Goal: Transaction & Acquisition: Obtain resource

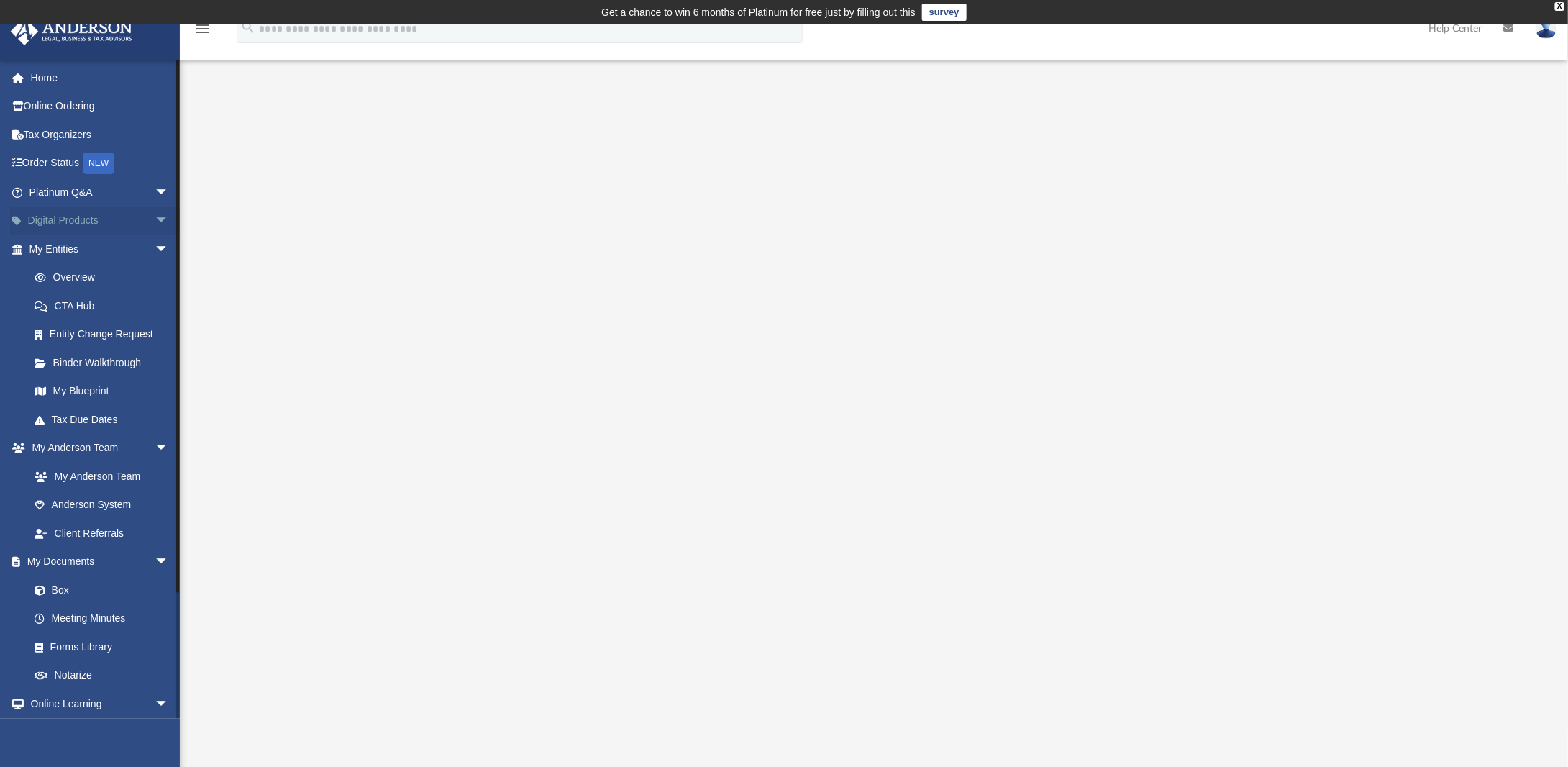
click at [155, 216] on span "arrow_drop_down" at bounding box center [169, 221] width 29 height 29
click at [155, 216] on span "arrow_drop_up" at bounding box center [169, 221] width 29 height 29
click at [115, 334] on link "Entity Change Request" at bounding box center [105, 335] width 171 height 29
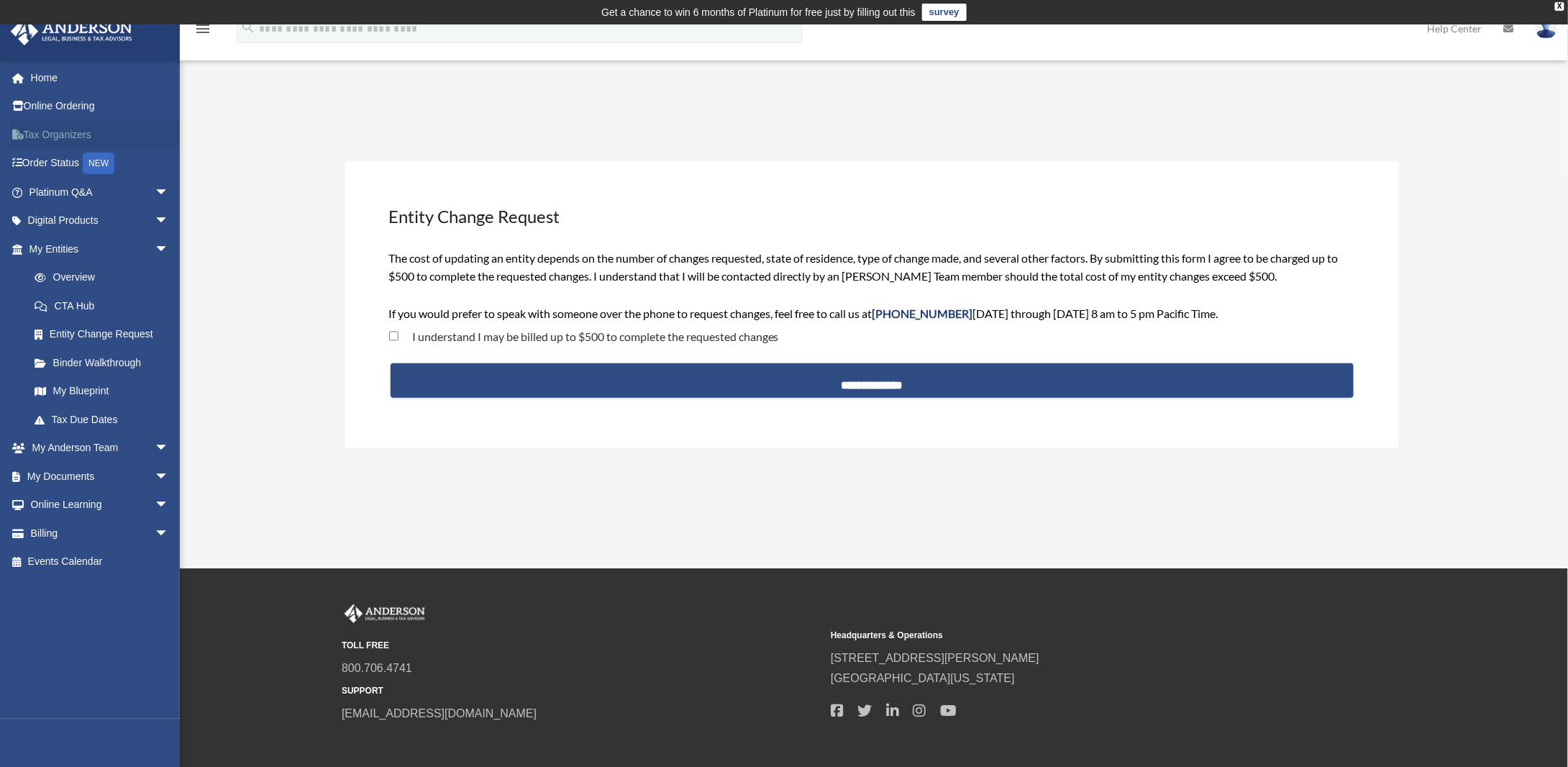
click at [37, 135] on link "Tax Organizers" at bounding box center [100, 135] width 181 height 29
click at [77, 303] on link "CTA Hub" at bounding box center [105, 305] width 171 height 29
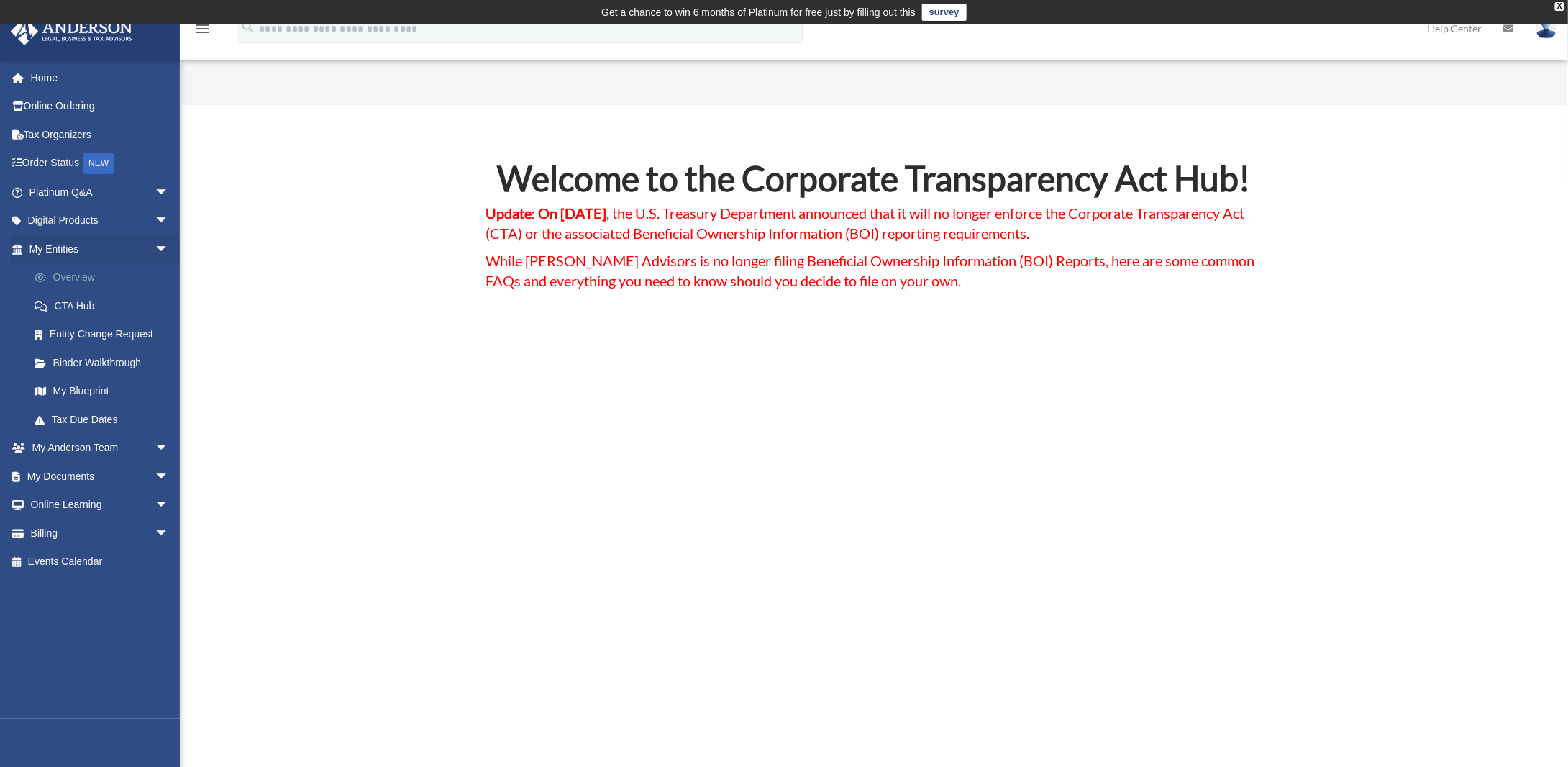
click at [77, 276] on link "Overview" at bounding box center [105, 278] width 171 height 29
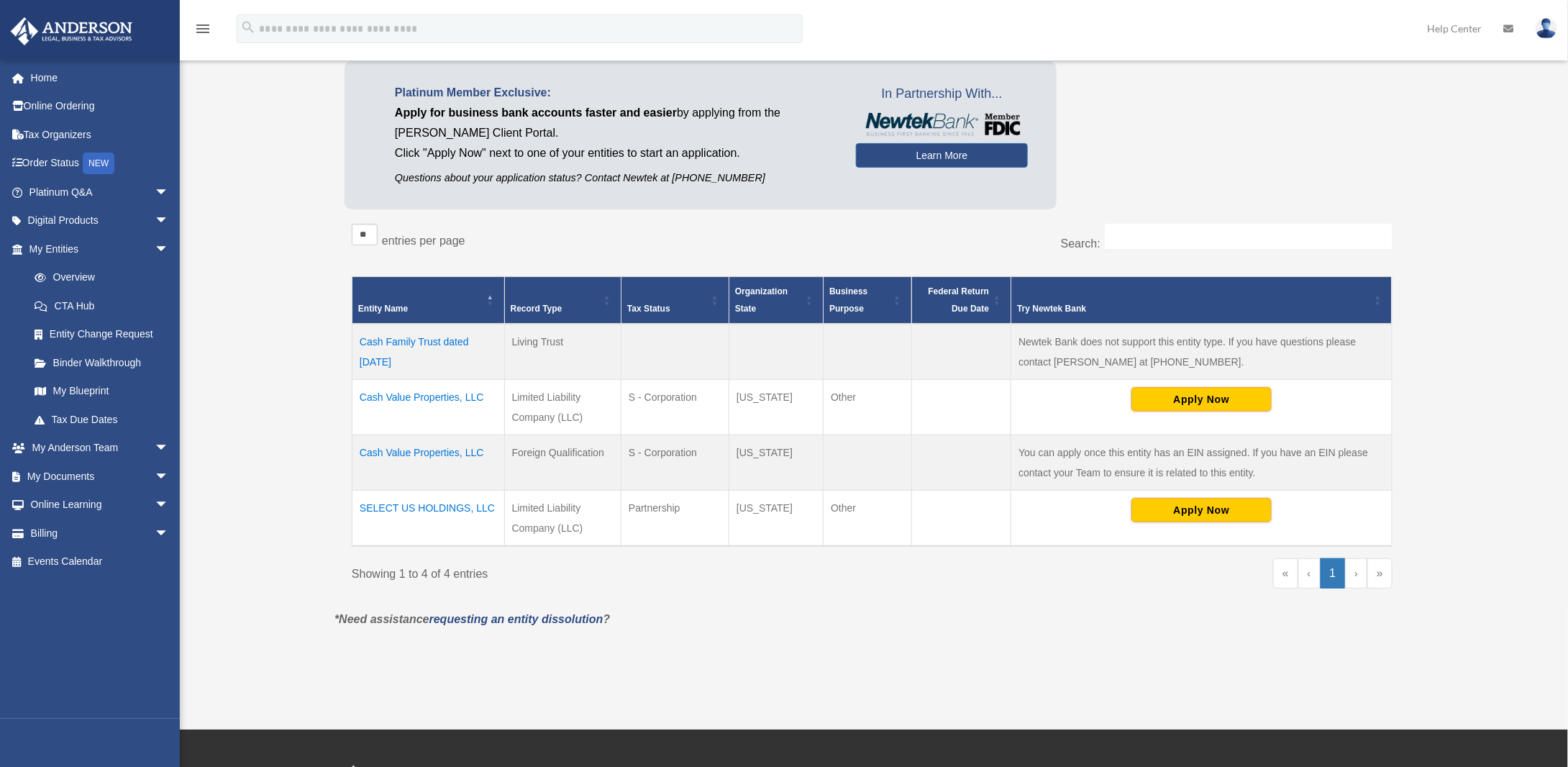
scroll to position [144, 0]
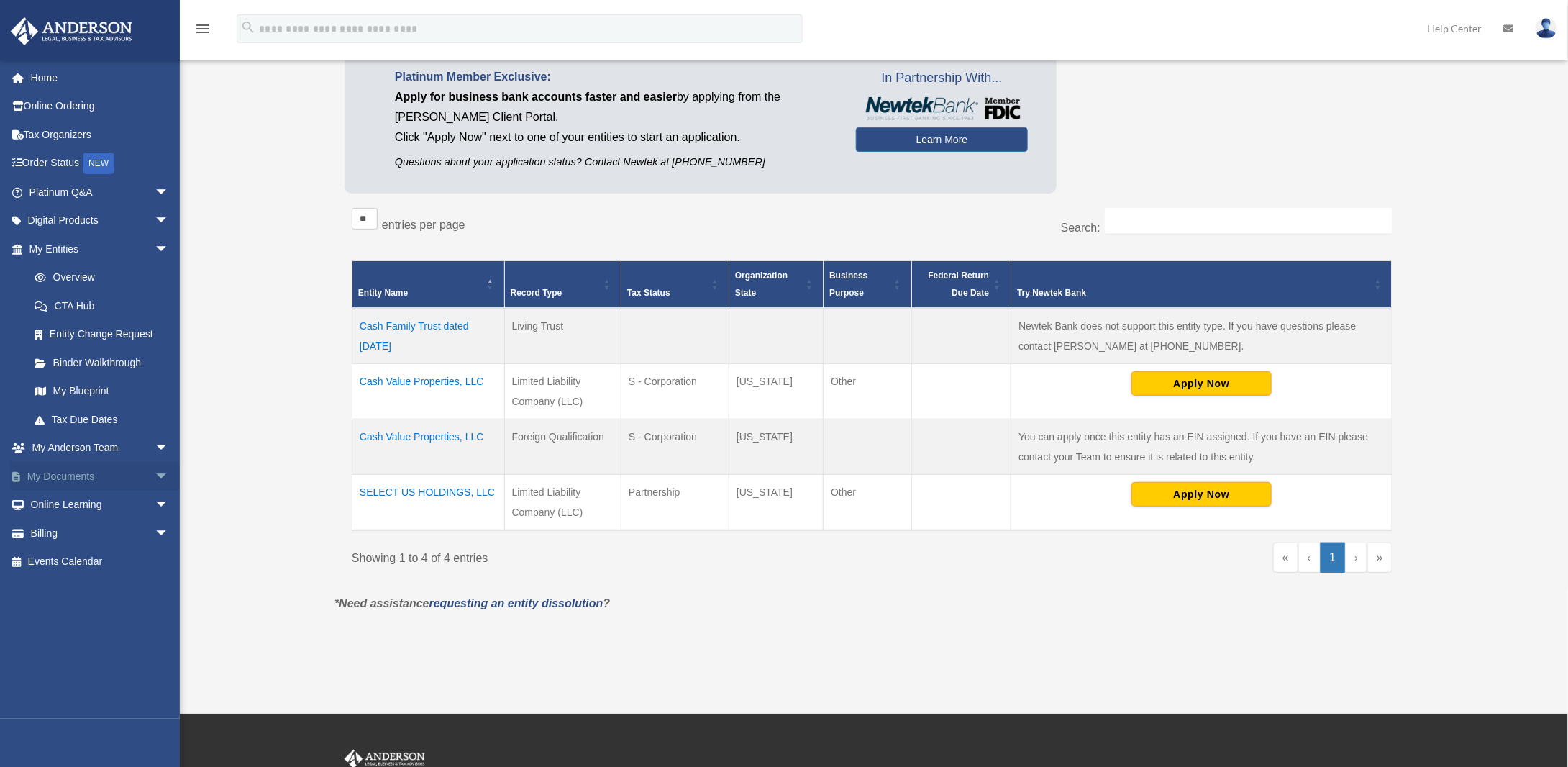
click at [155, 479] on span "arrow_drop_down" at bounding box center [169, 476] width 29 height 29
click at [108, 533] on link "Meeting Minutes" at bounding box center [105, 533] width 171 height 29
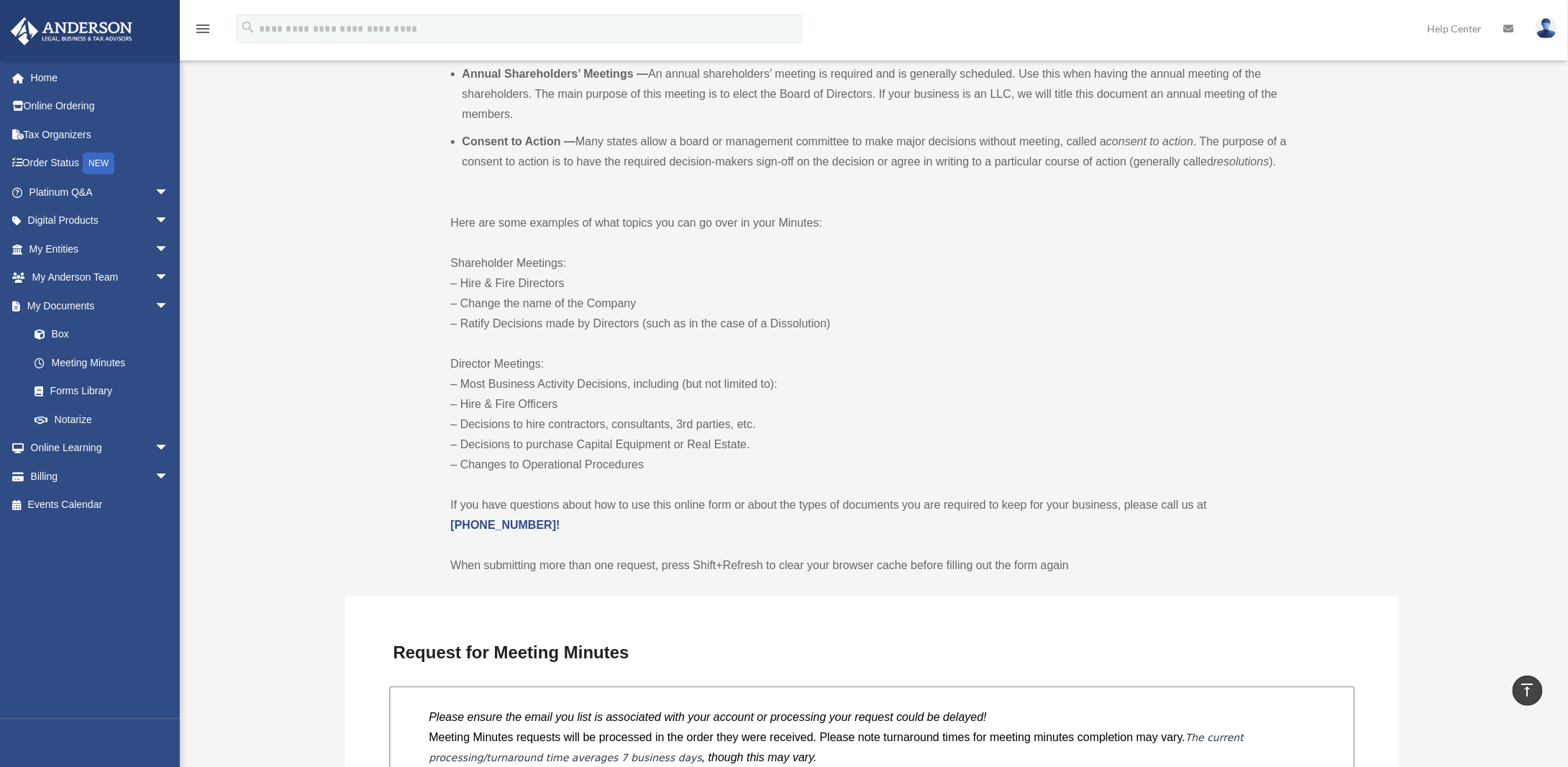
scroll to position [575, 0]
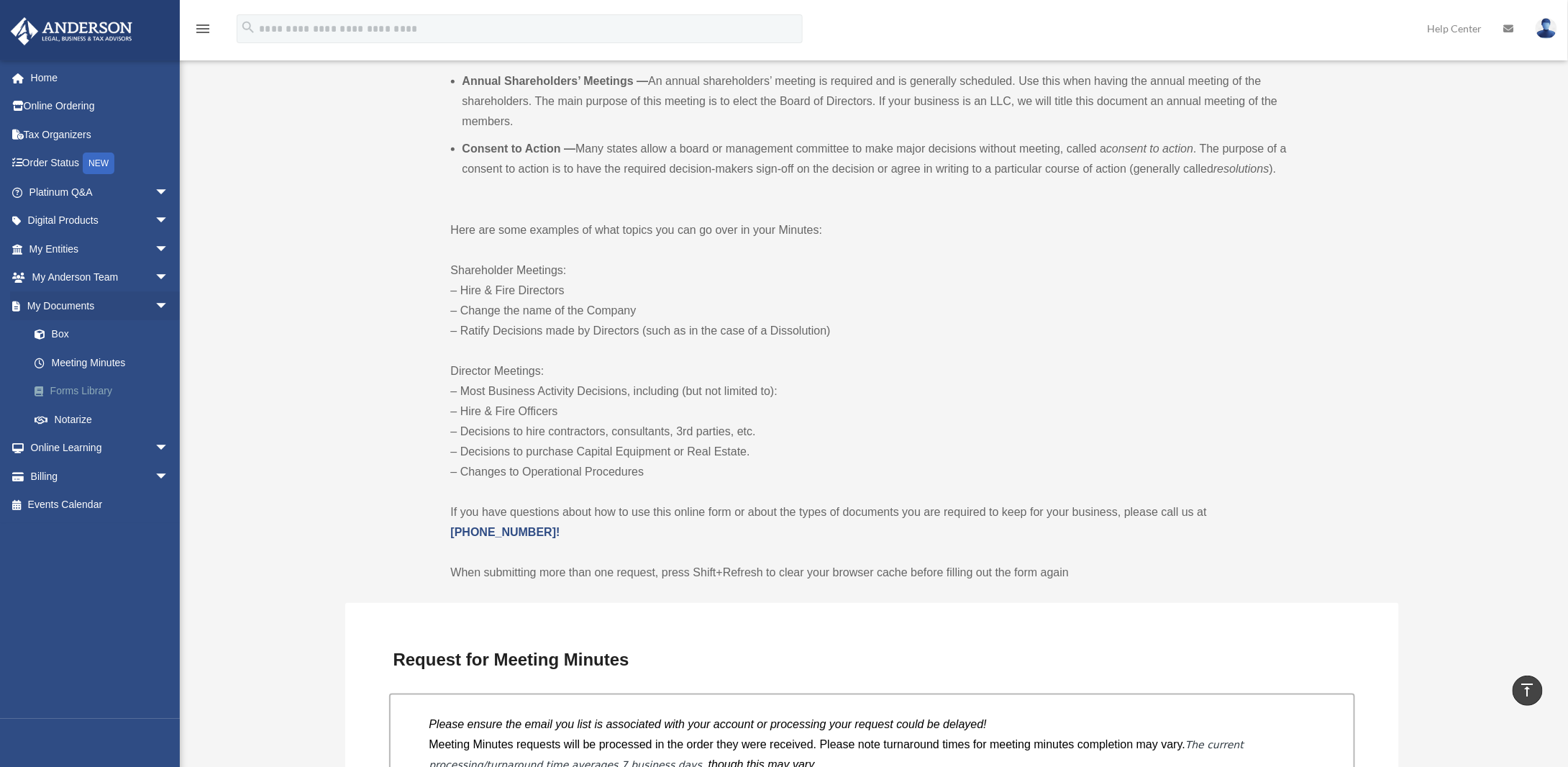
click at [72, 389] on link "Forms Library" at bounding box center [105, 391] width 171 height 29
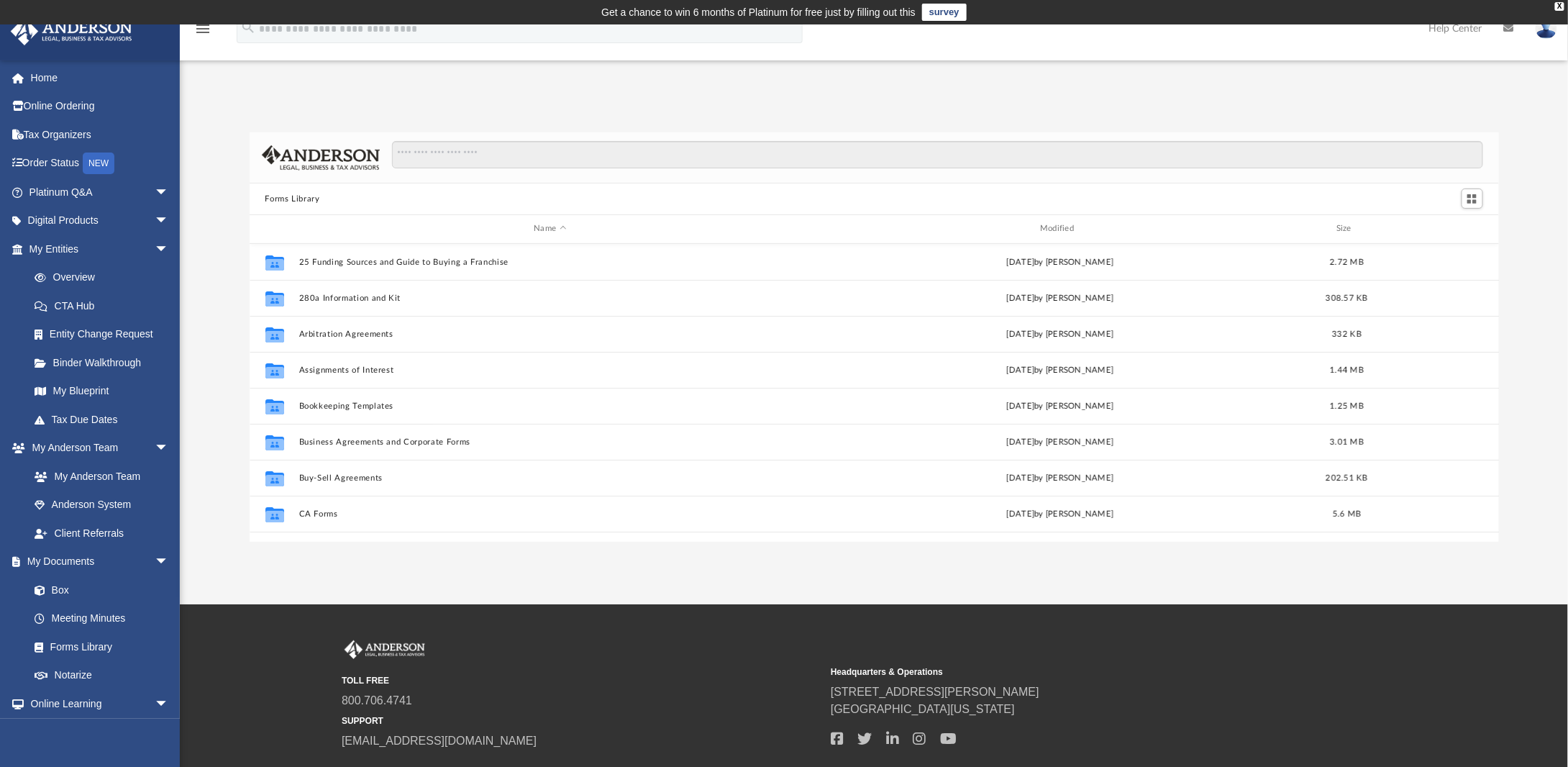
scroll to position [316, 1238]
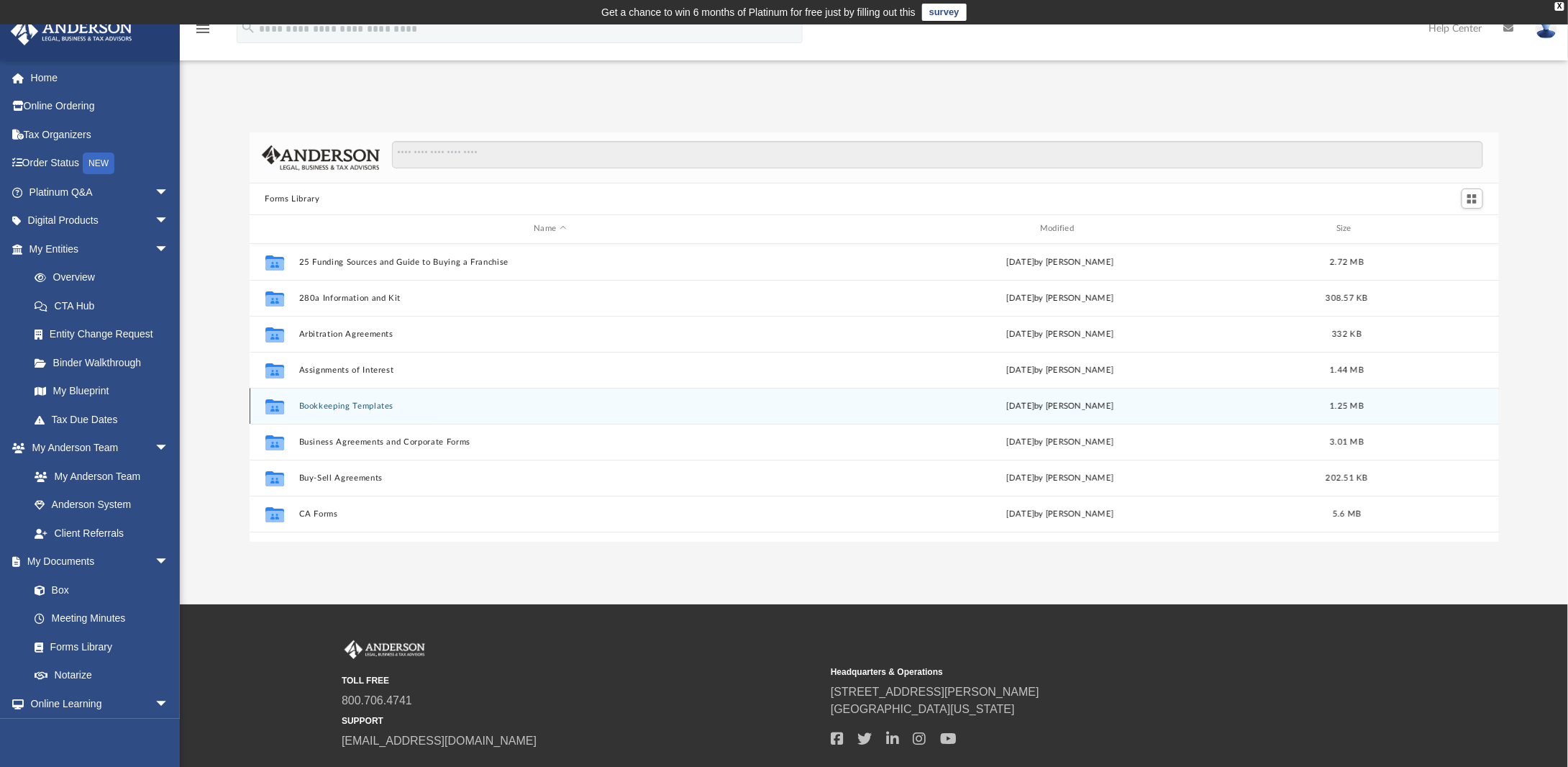
click at [358, 405] on button "Bookkeeping Templates" at bounding box center [550, 405] width 504 height 9
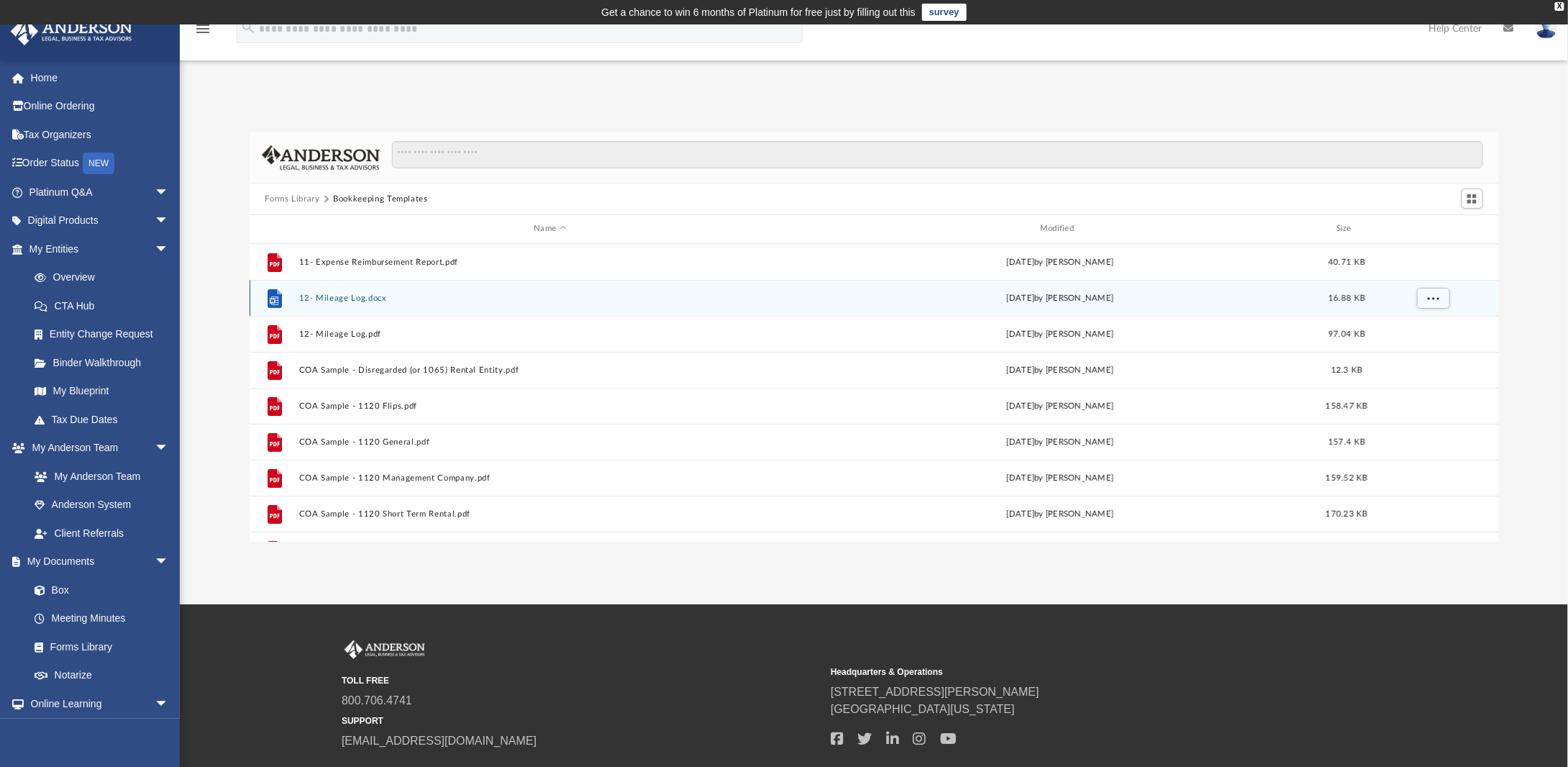
click at [341, 297] on button "12- Mileage Log.docx" at bounding box center [550, 298] width 504 height 9
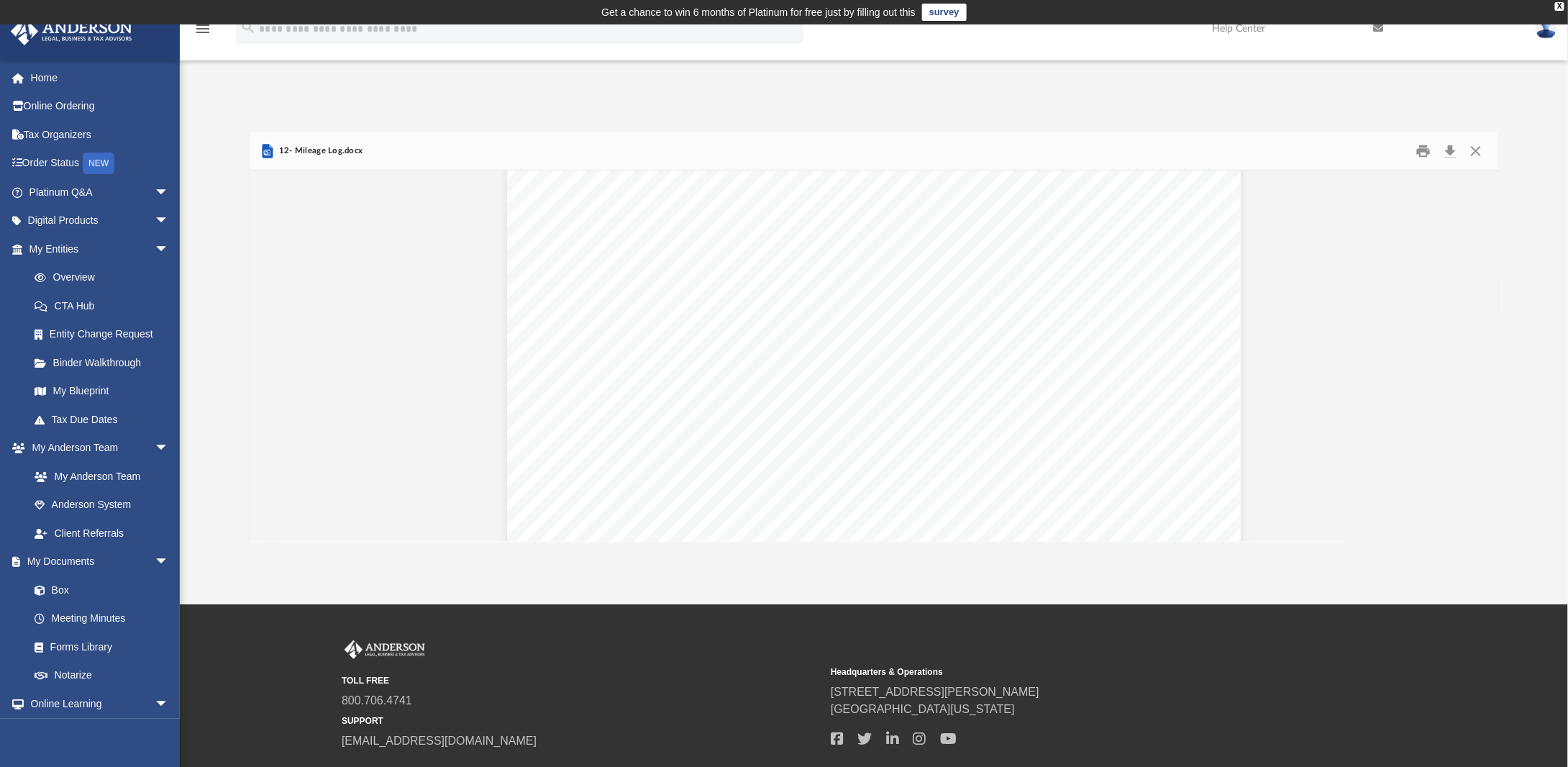
scroll to position [0, 0]
click at [1479, 147] on button "Close" at bounding box center [1476, 151] width 26 height 23
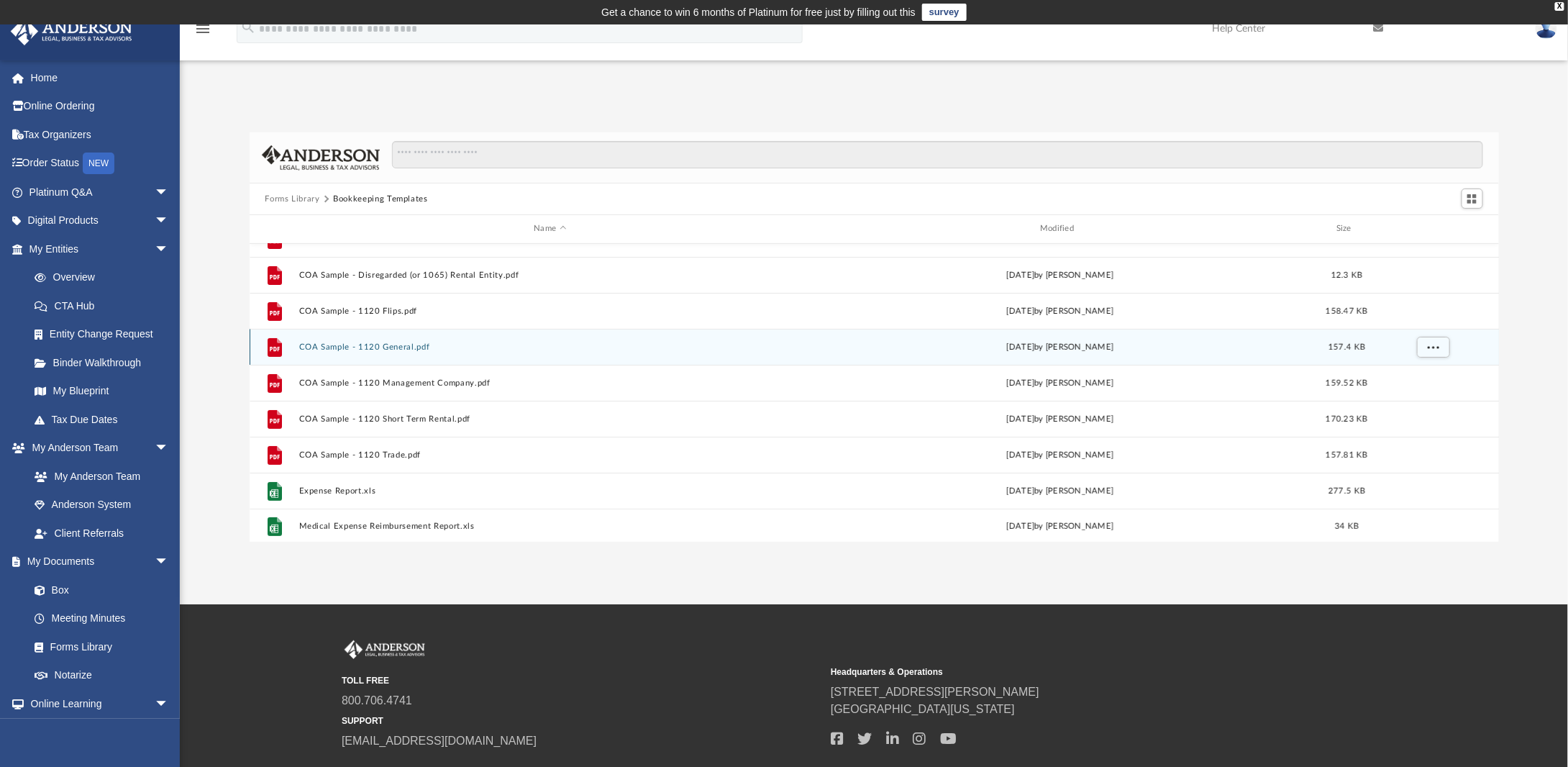
scroll to position [97, 0]
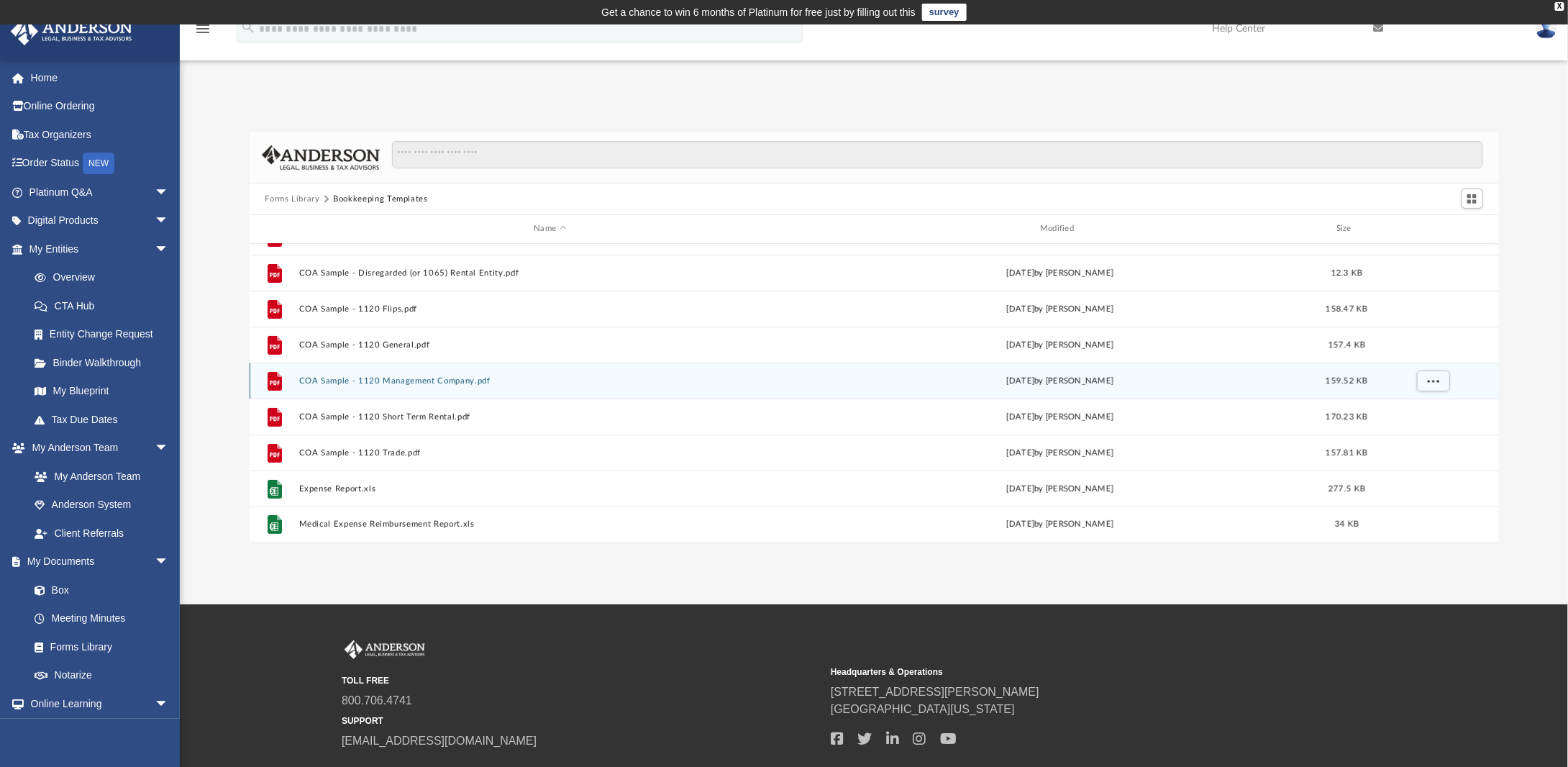
click at [395, 377] on div "File 12- Mileage Log.docx Tue Nov 15 2022 by Mary Acree 16.88 KB File 12- Milea…" at bounding box center [874, 393] width 1250 height 299
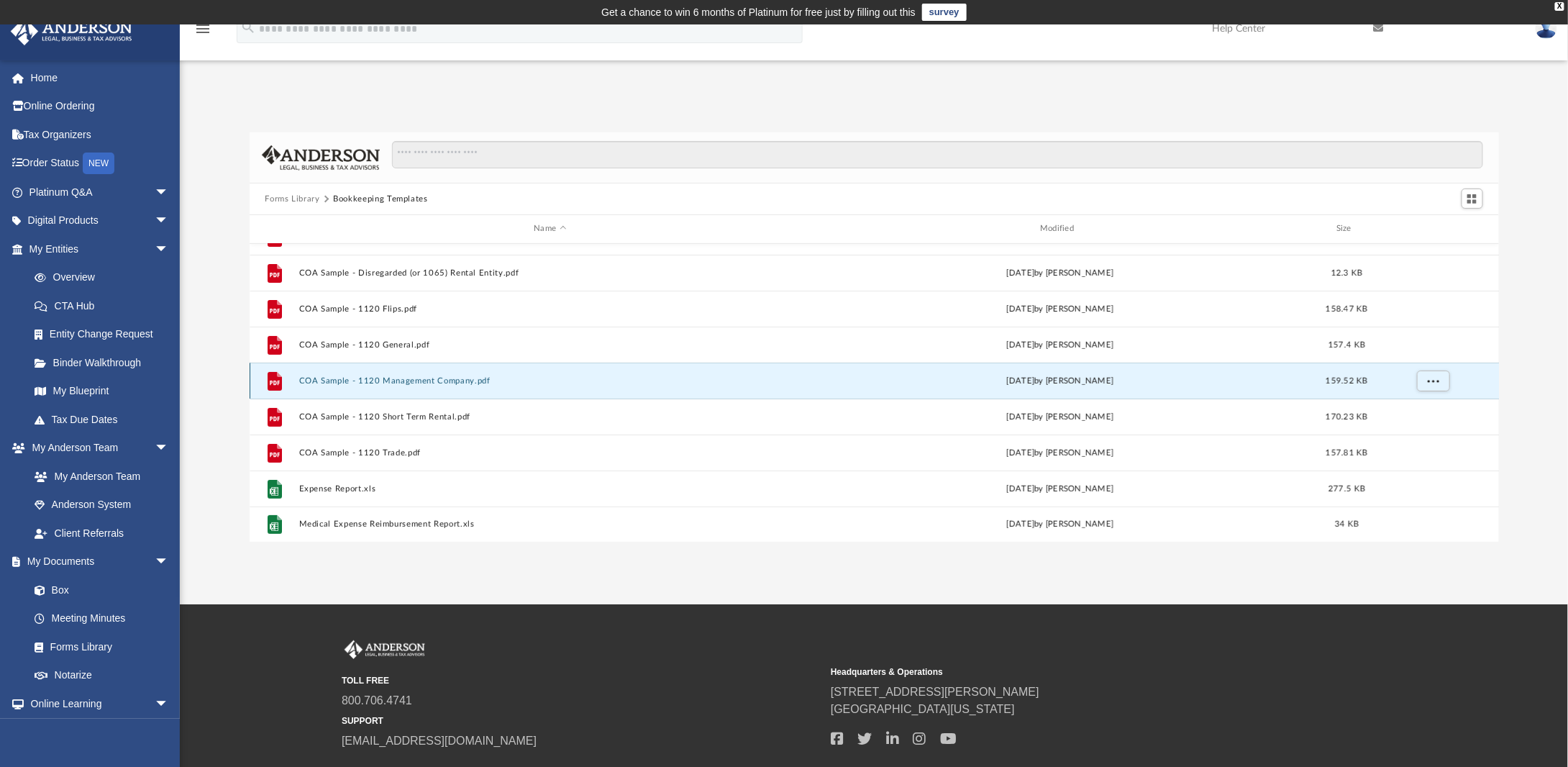
scroll to position [97, 0]
click at [420, 378] on button "COA Sample - 1120 Management Company.pdf" at bounding box center [550, 381] width 504 height 9
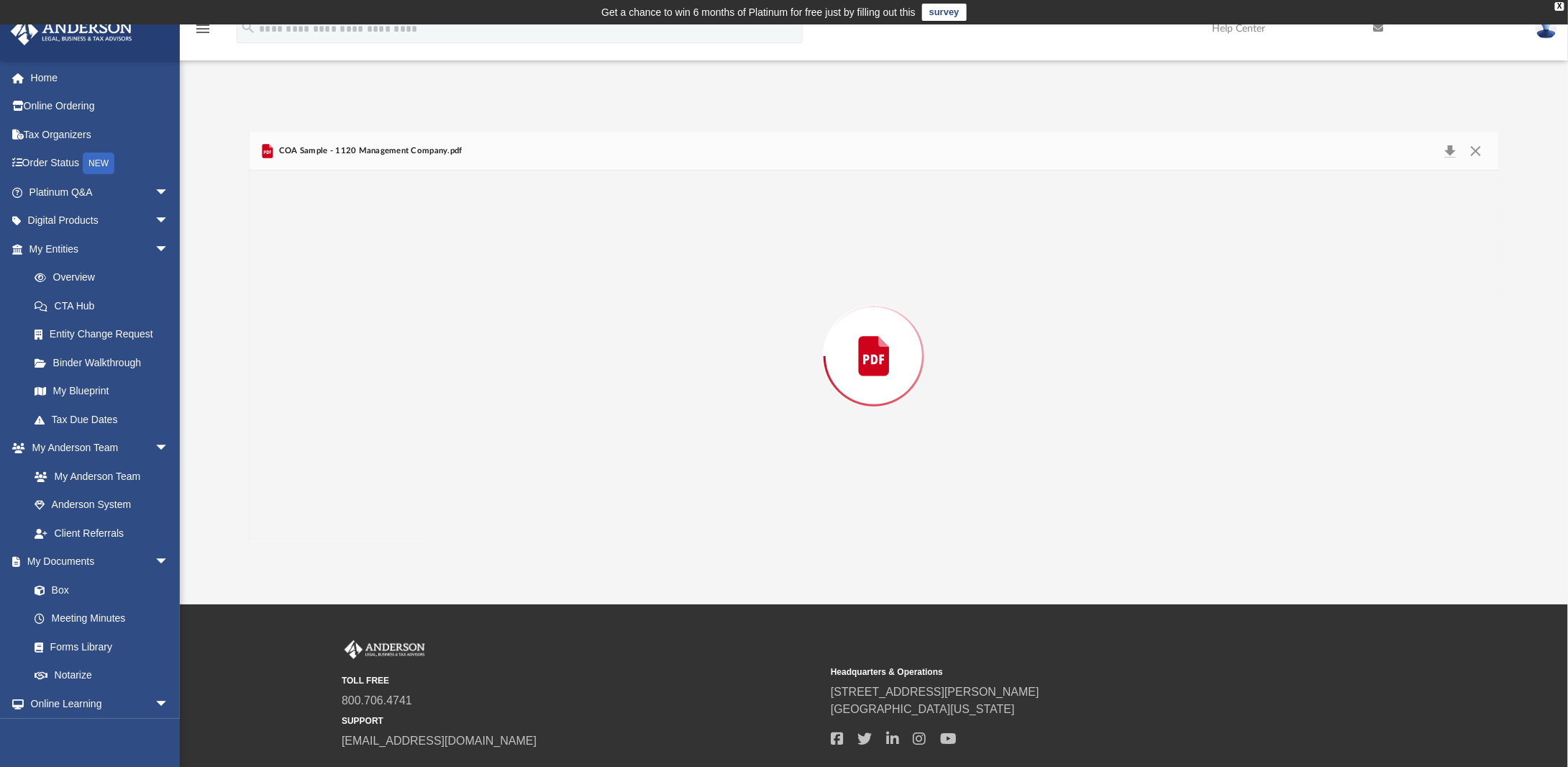
click at [420, 378] on div "Preview" at bounding box center [874, 356] width 1249 height 371
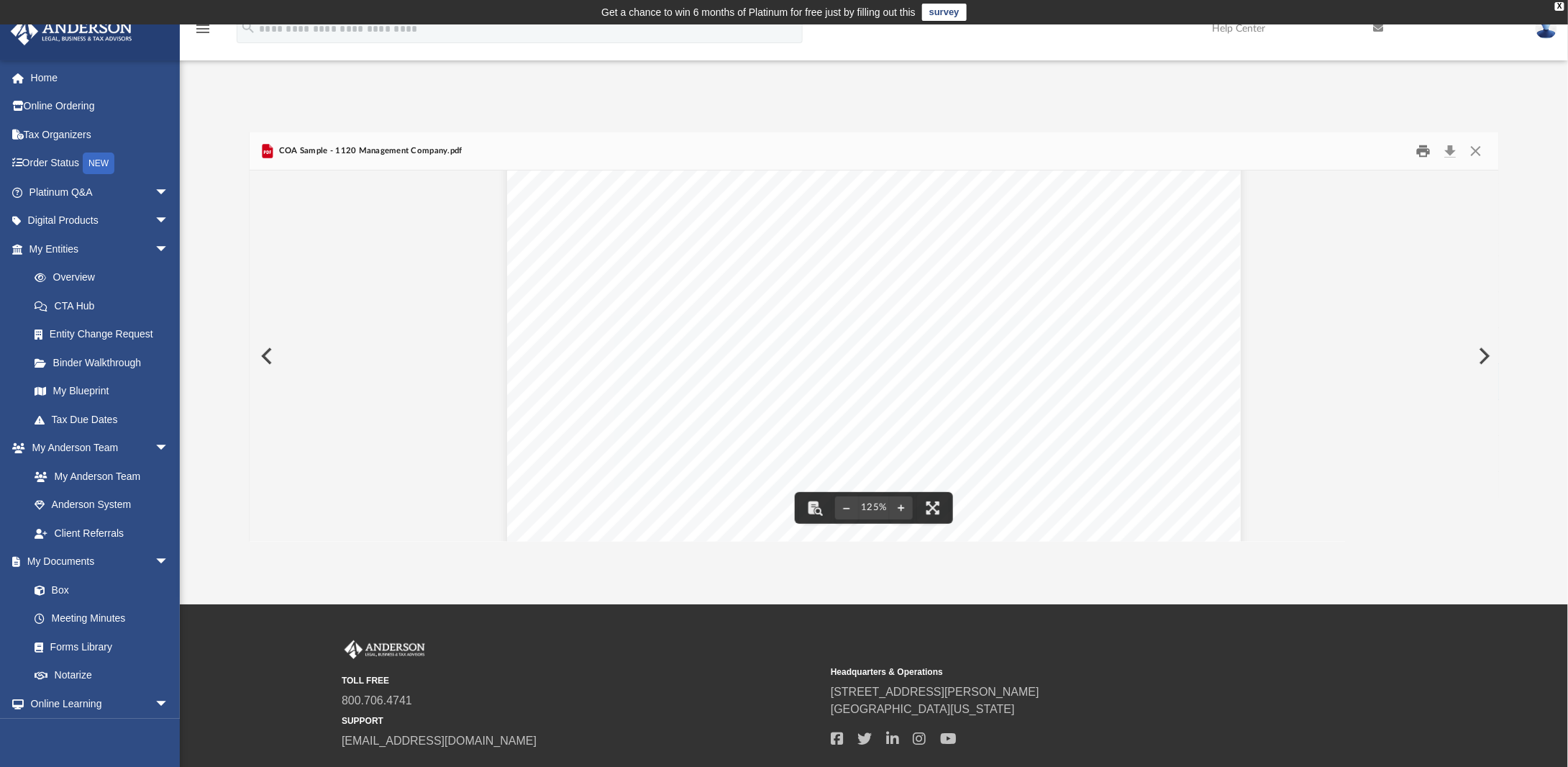
click at [1427, 150] on button "Print" at bounding box center [1423, 151] width 29 height 23
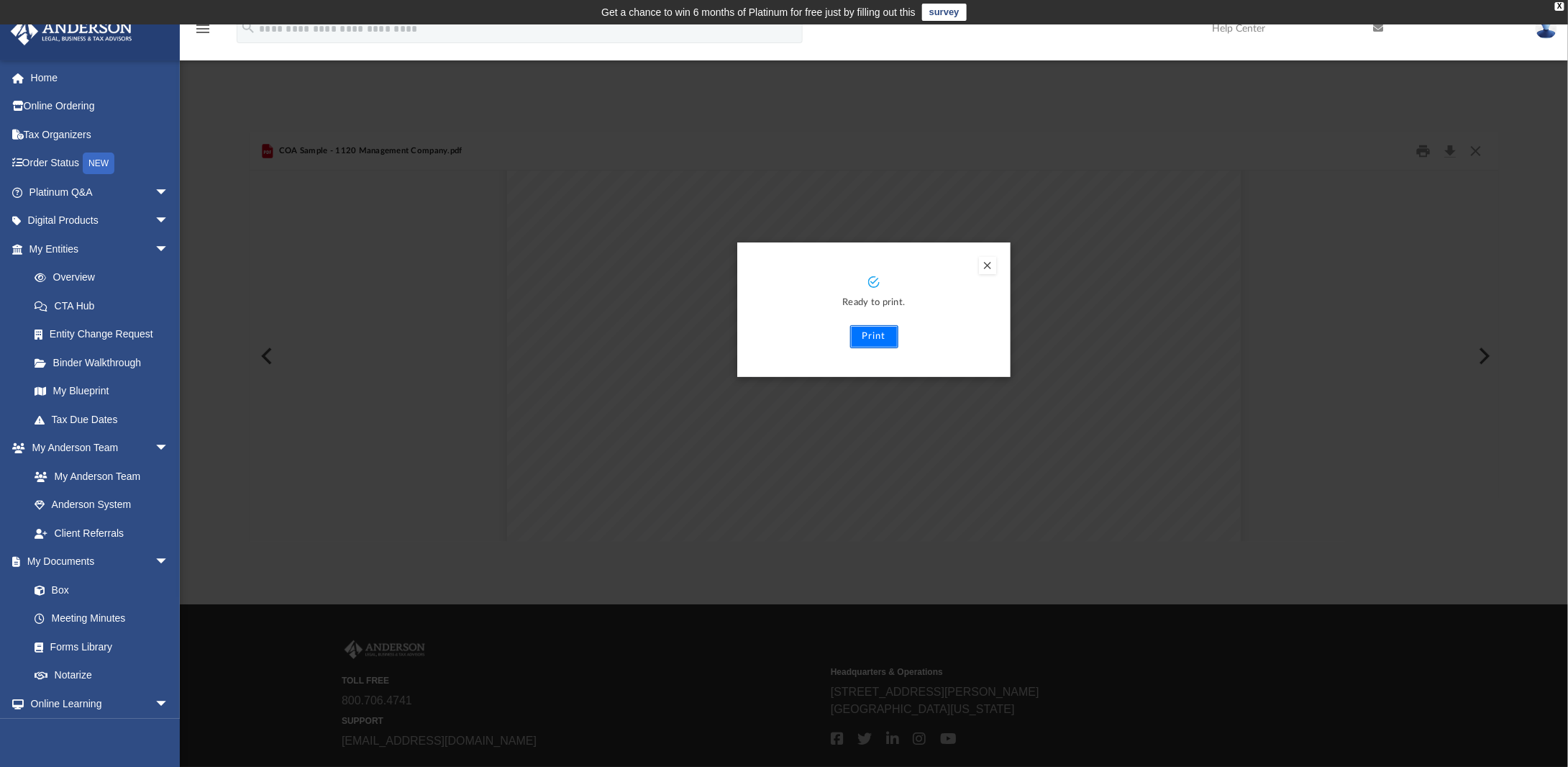
click at [876, 335] on button "Print" at bounding box center [874, 336] width 48 height 23
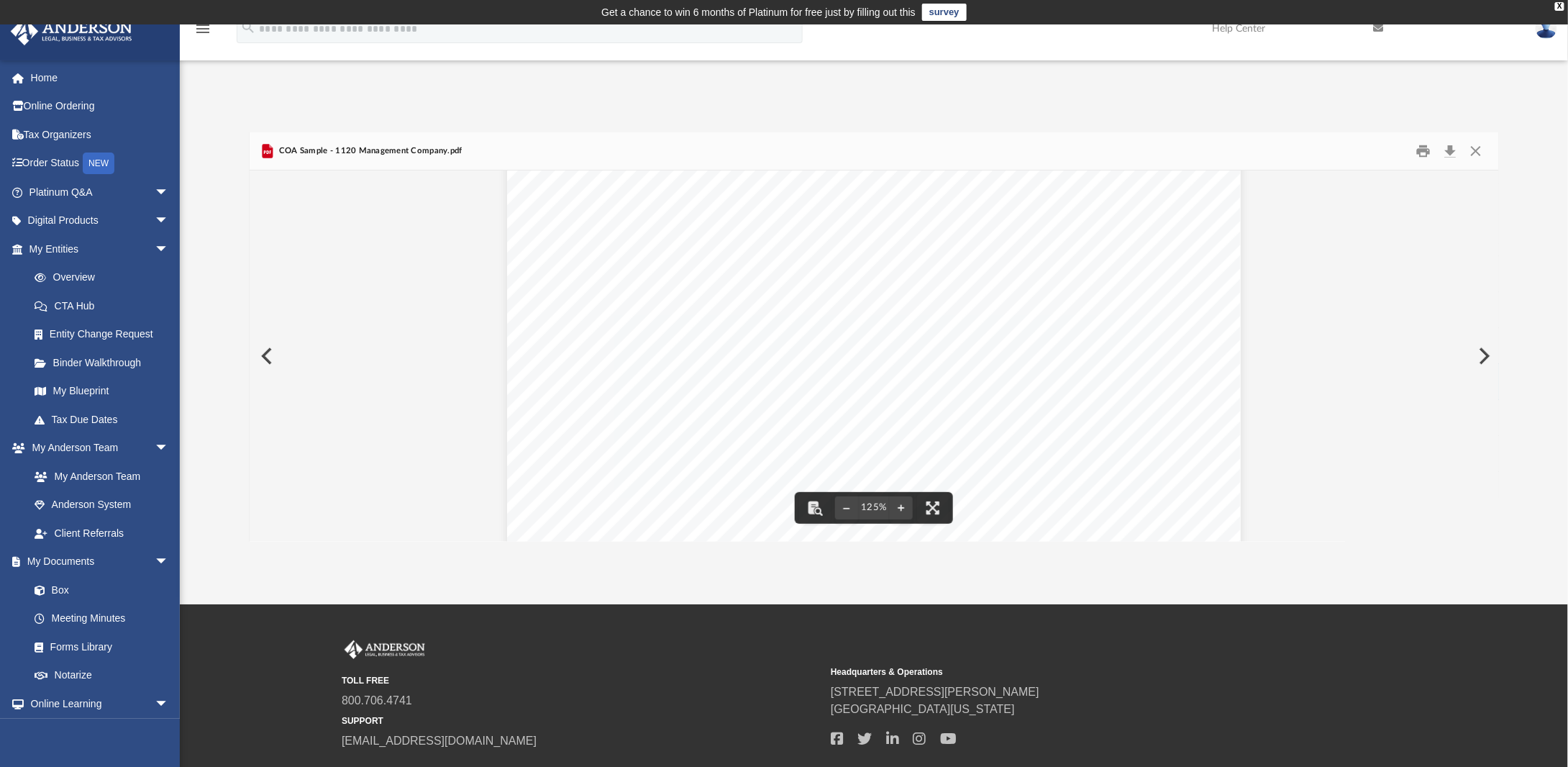
click at [267, 356] on button "Preview" at bounding box center [266, 356] width 32 height 40
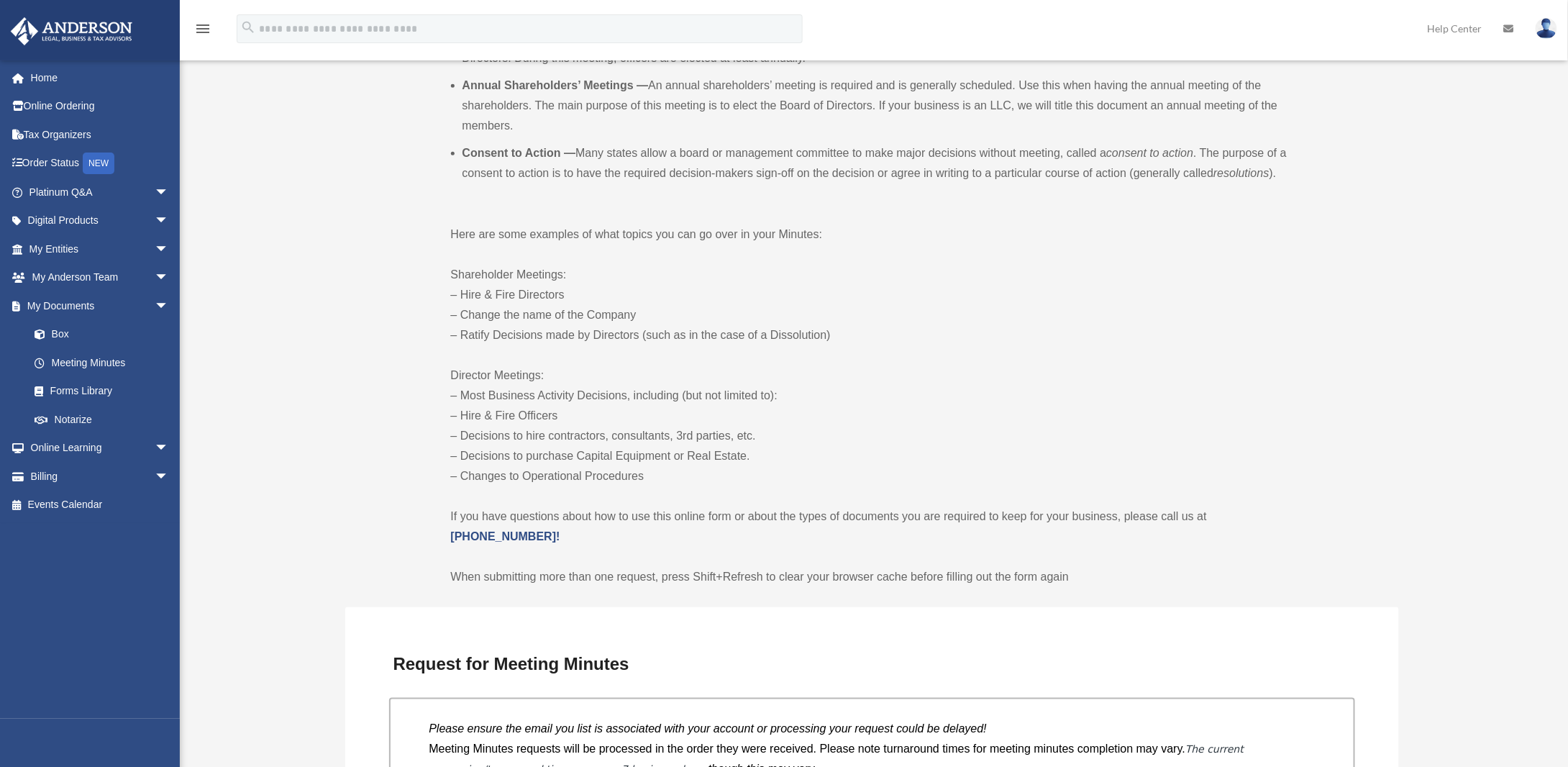
scroll to position [571, 0]
click at [77, 391] on link "Forms Library" at bounding box center [105, 391] width 171 height 29
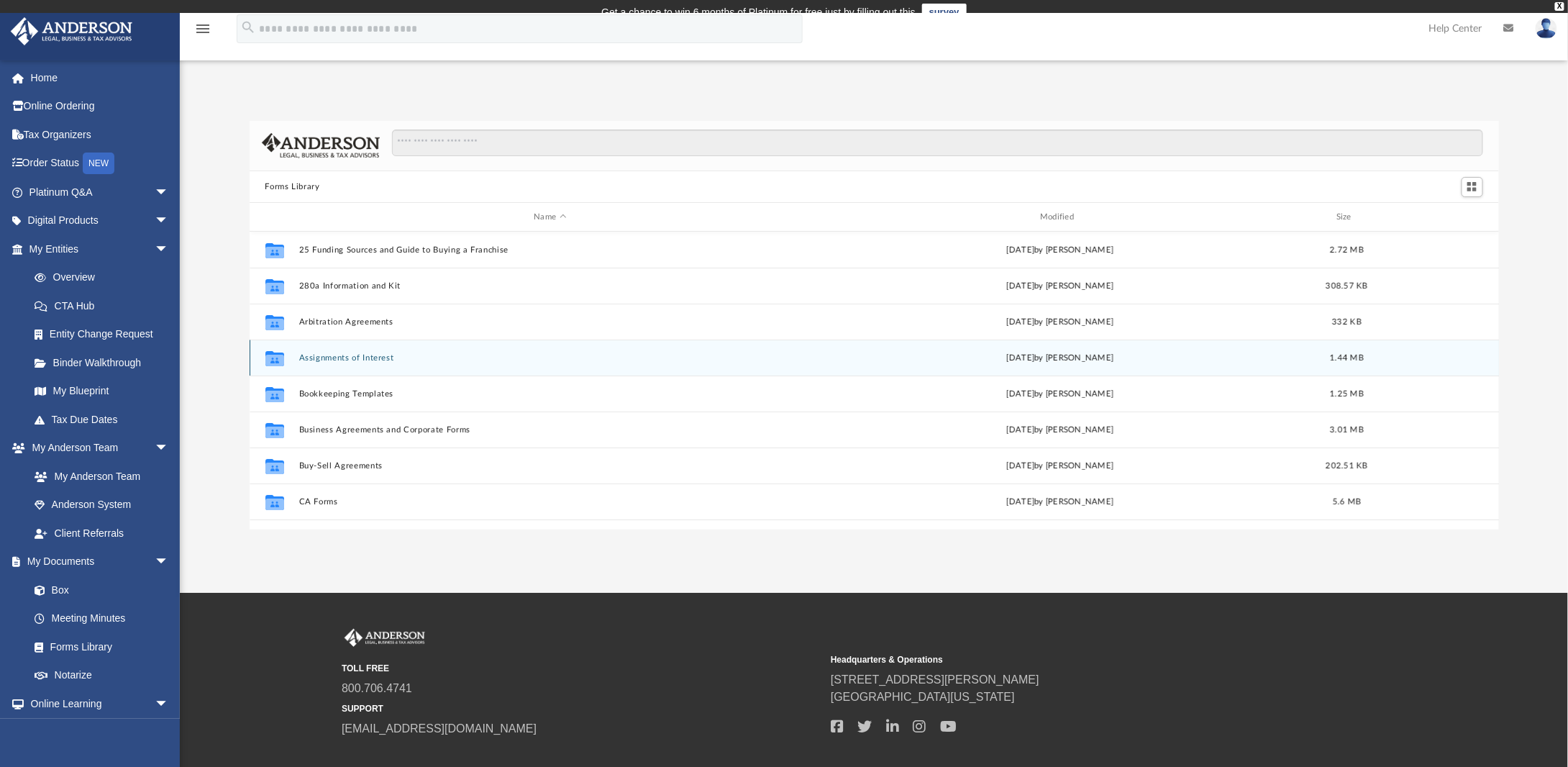
scroll to position [316, 1238]
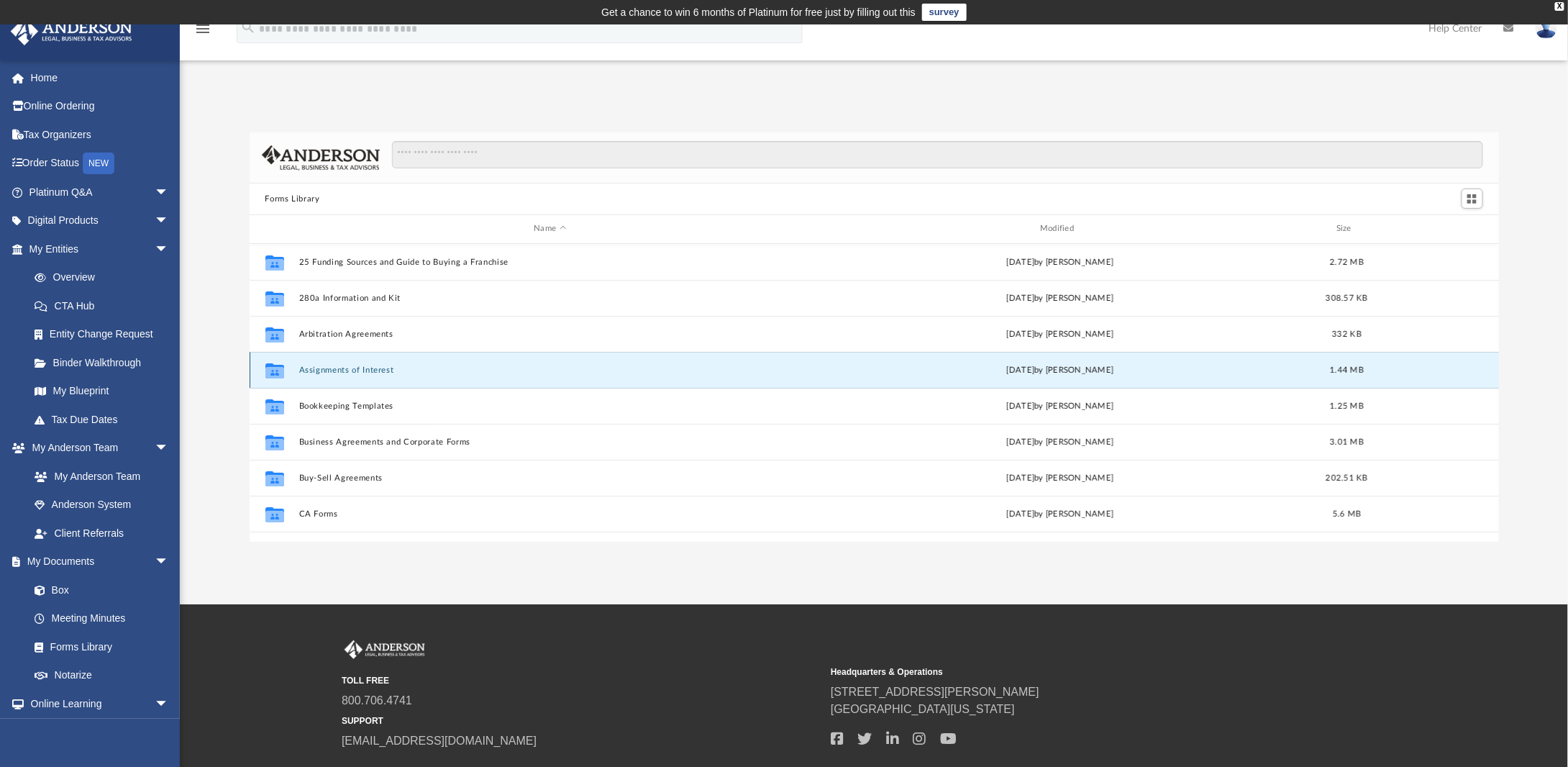
click at [385, 373] on button "Assignments of Interest" at bounding box center [550, 370] width 504 height 9
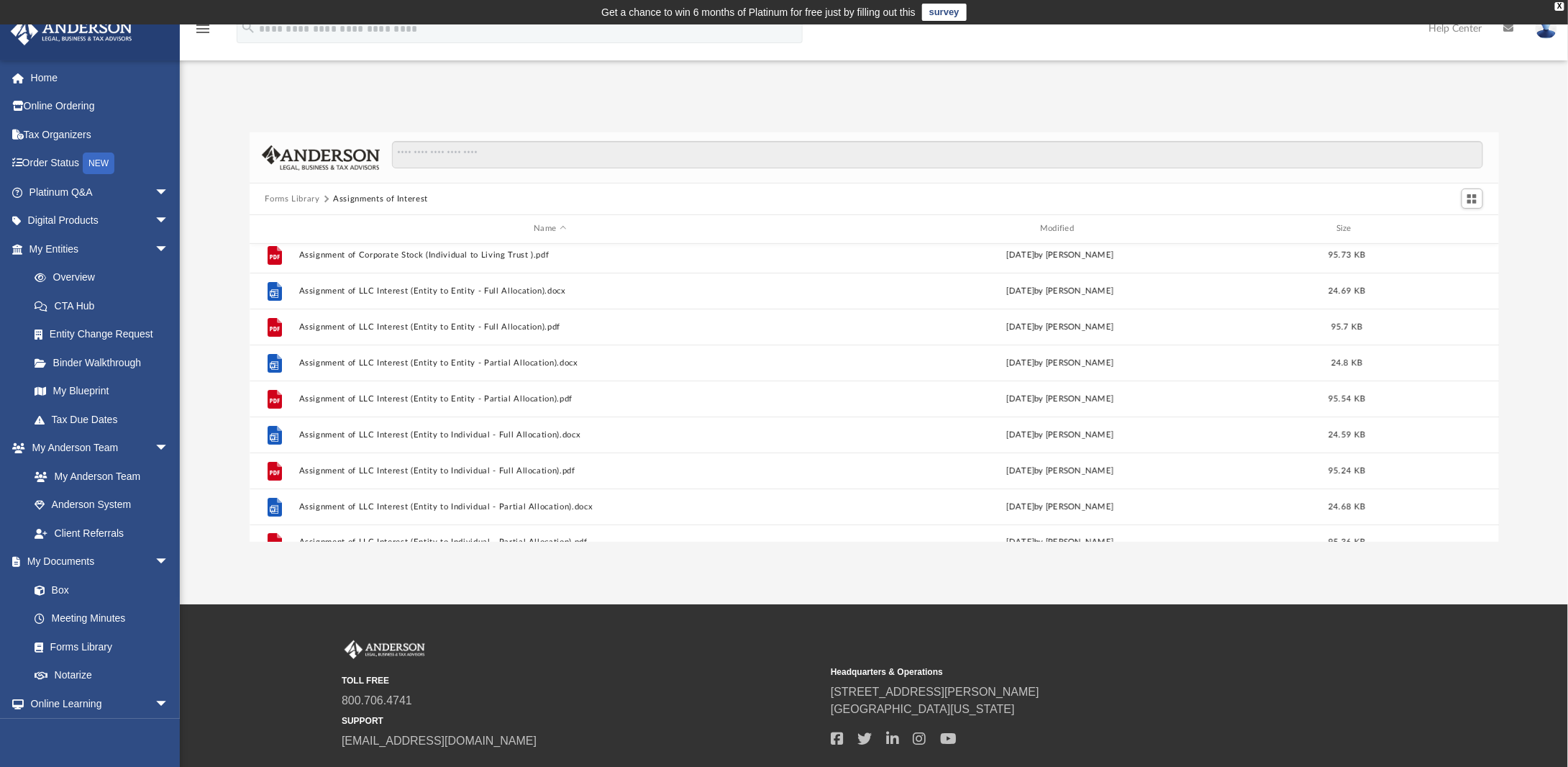
scroll to position [0, 0]
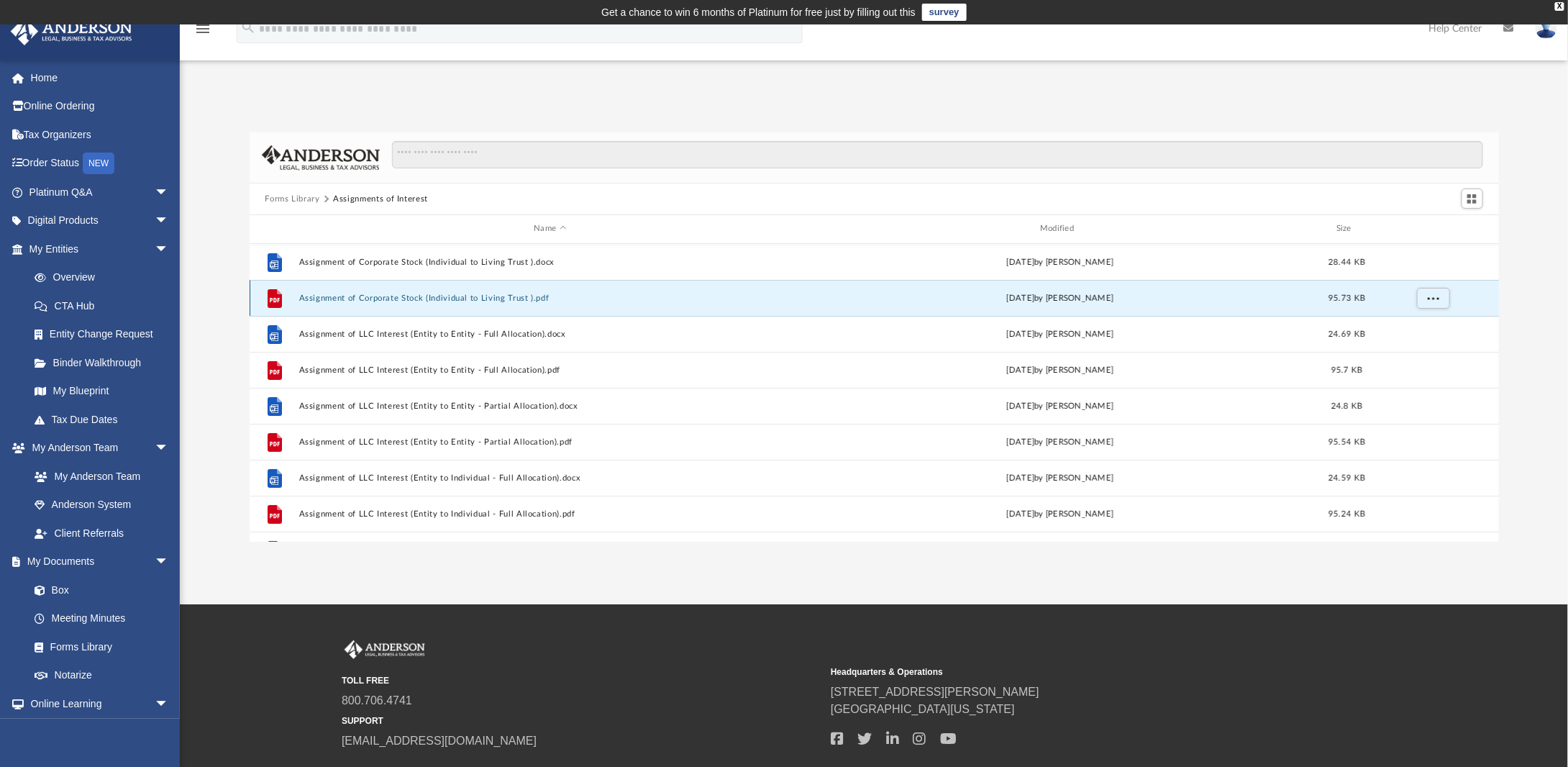
click at [394, 296] on button "Assignment of Corporate Stock (Individual to Living Trust ).pdf" at bounding box center [550, 298] width 504 height 9
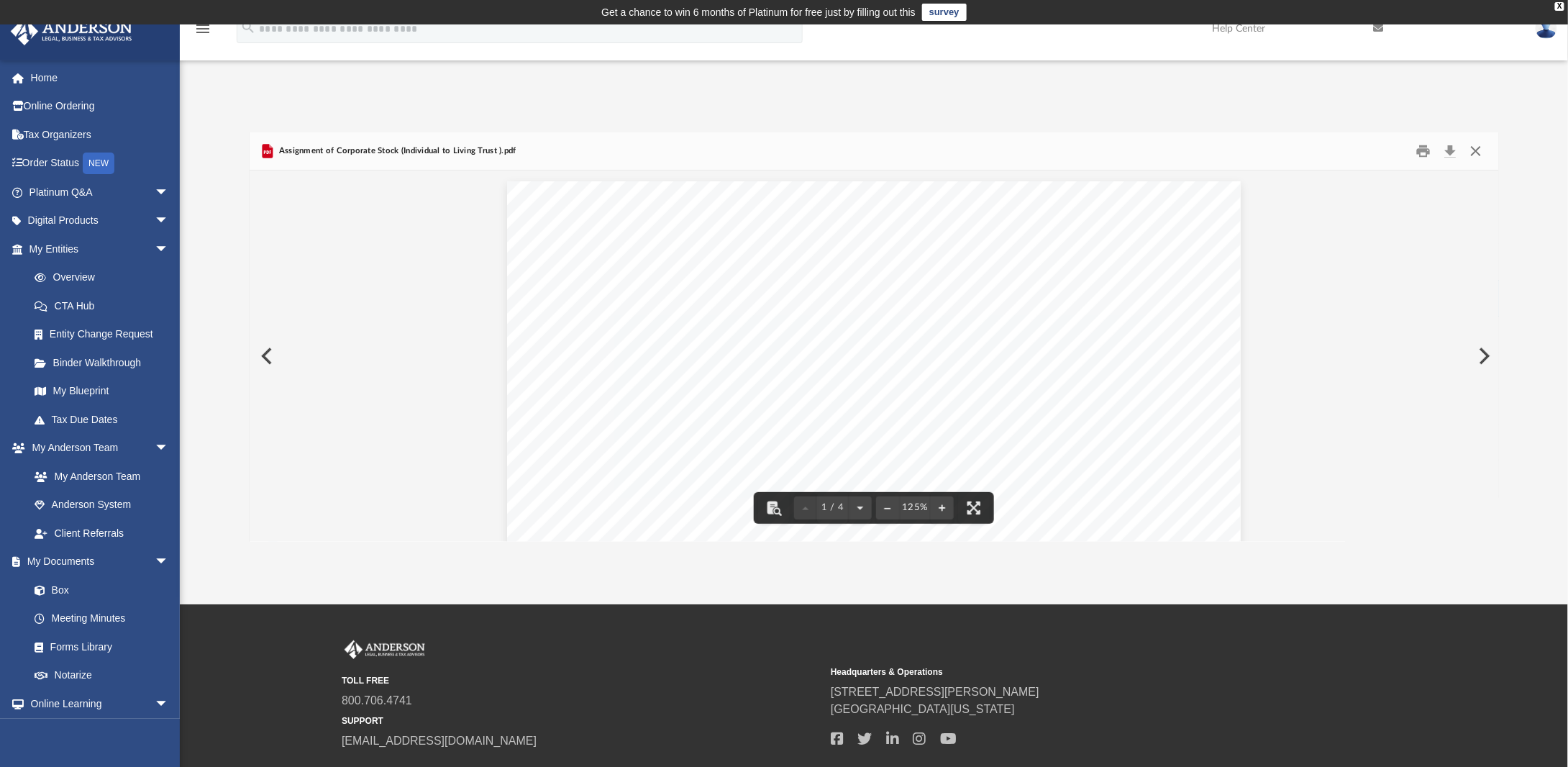
click at [1473, 147] on button "Close" at bounding box center [1476, 151] width 26 height 23
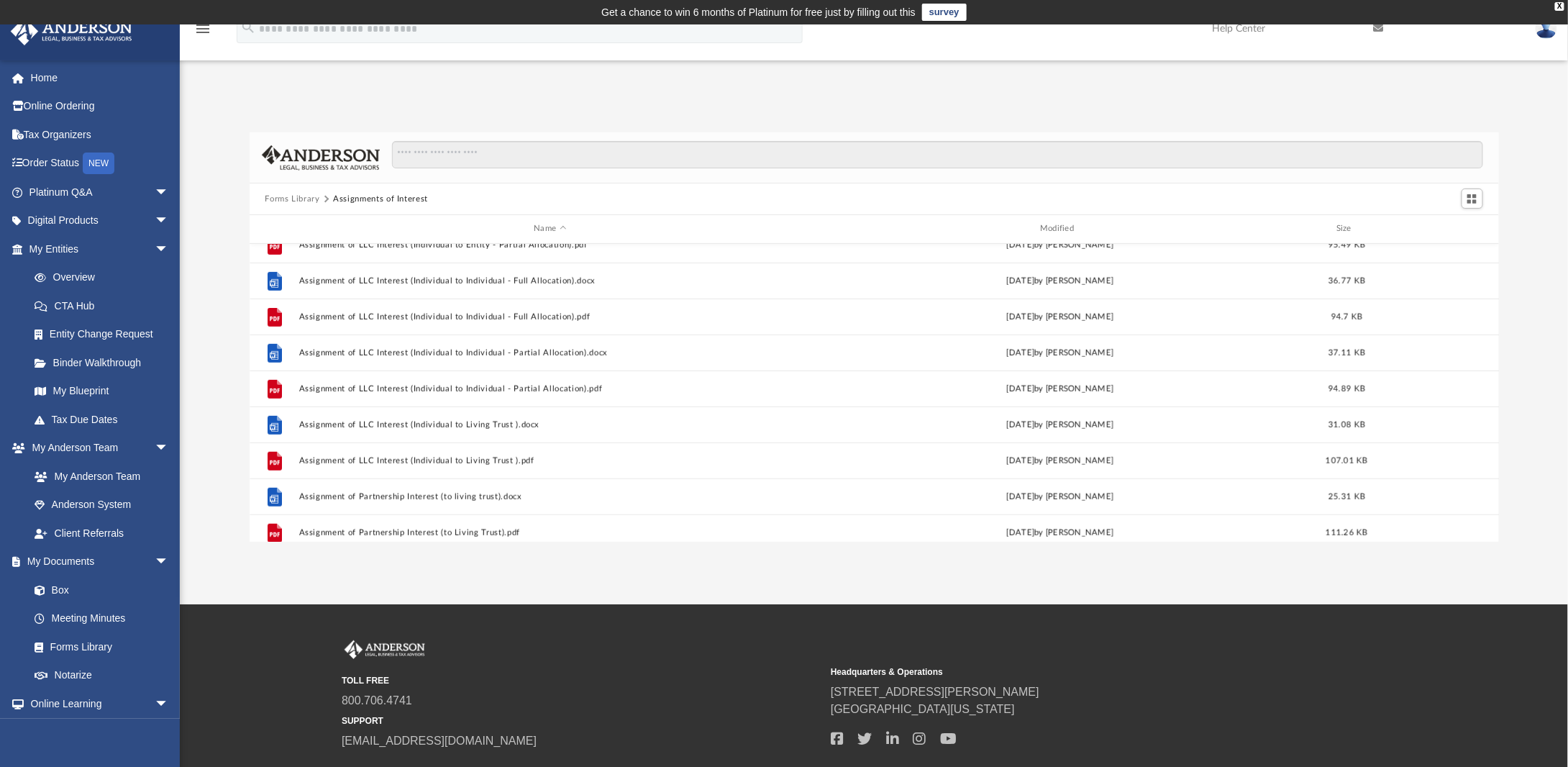
scroll to position [504, 0]
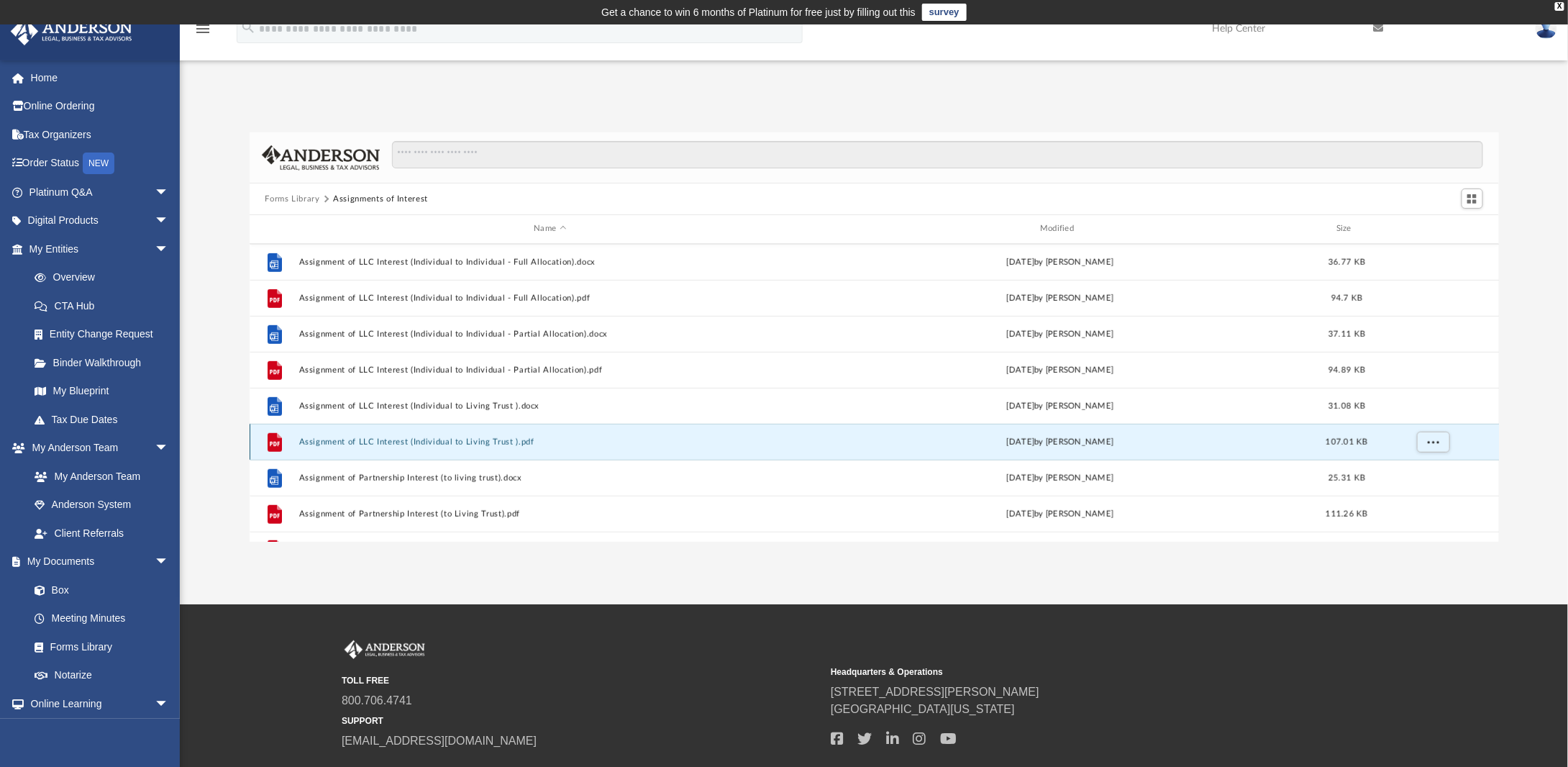
click at [382, 441] on button "Assignment of LLC Interest (Individual to Living Trust ).pdf" at bounding box center [550, 442] width 504 height 9
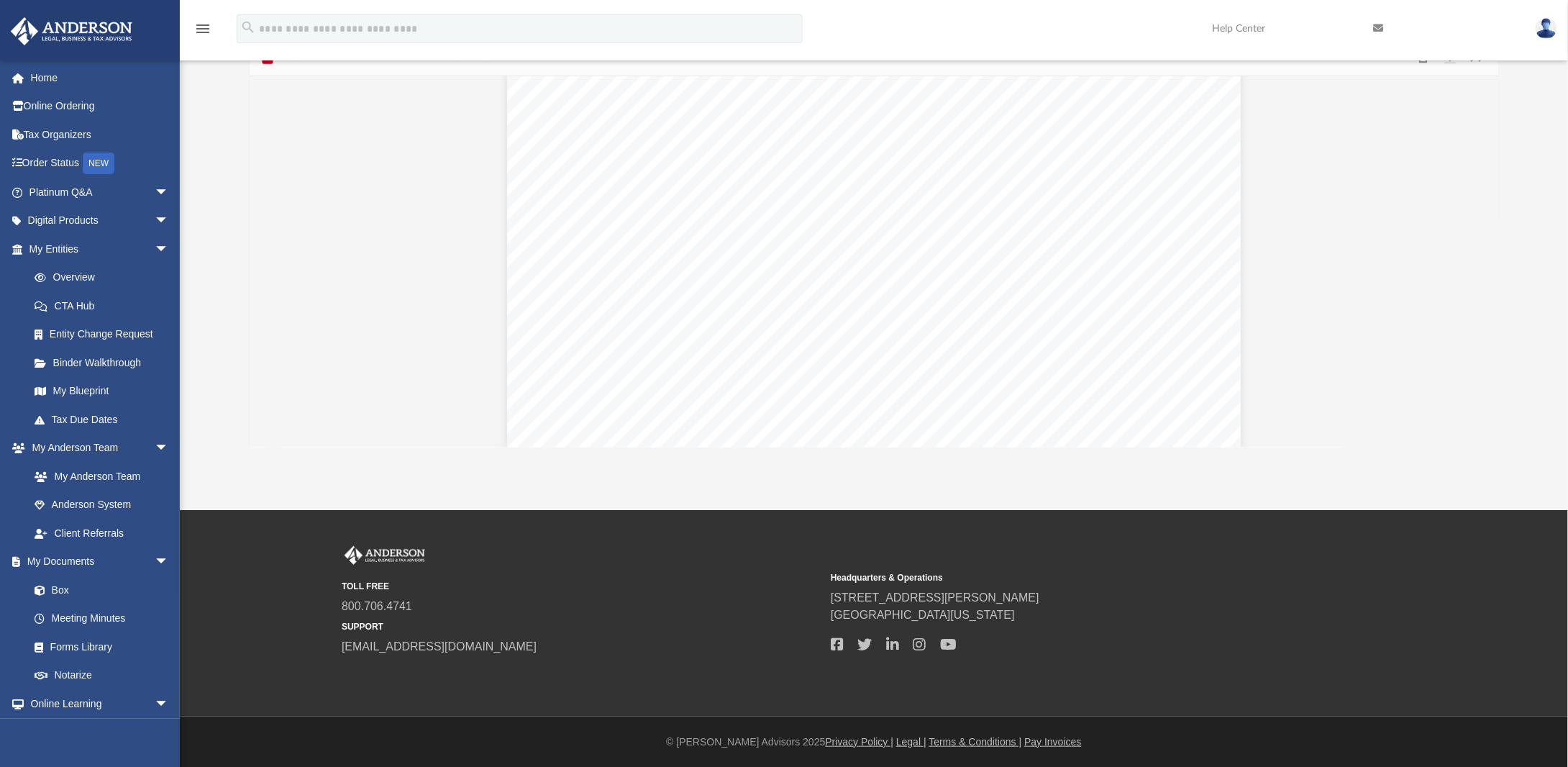
scroll to position [0, 0]
